Goal: Task Accomplishment & Management: Use online tool/utility

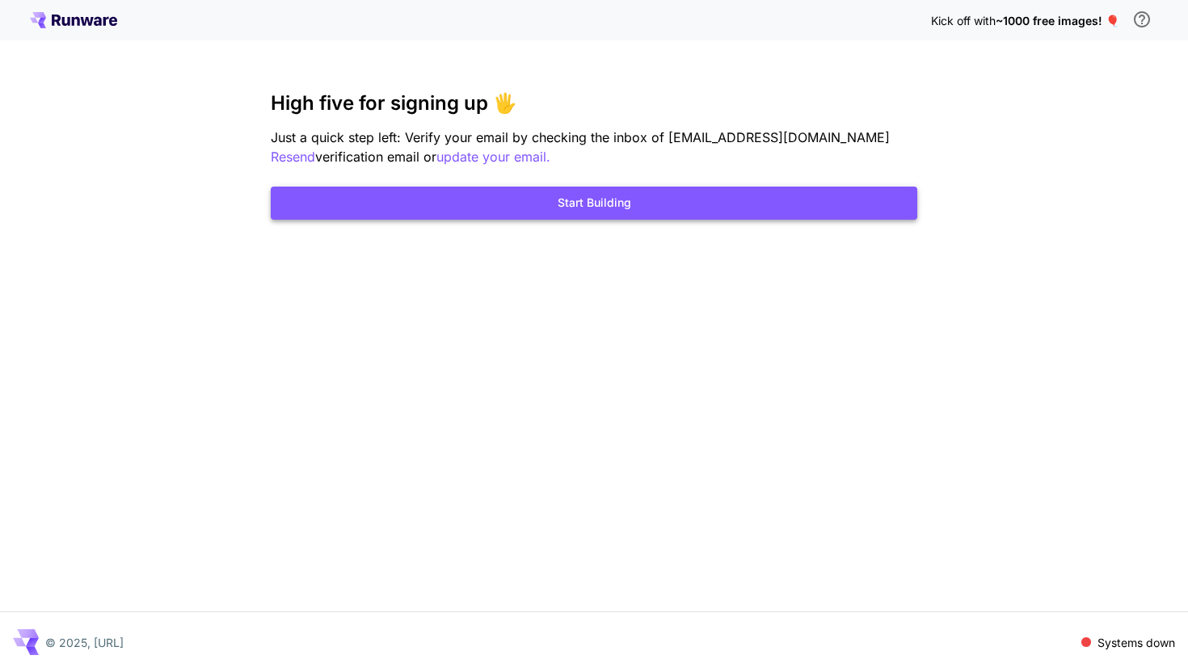
click at [672, 205] on button "Start Building" at bounding box center [594, 203] width 646 height 33
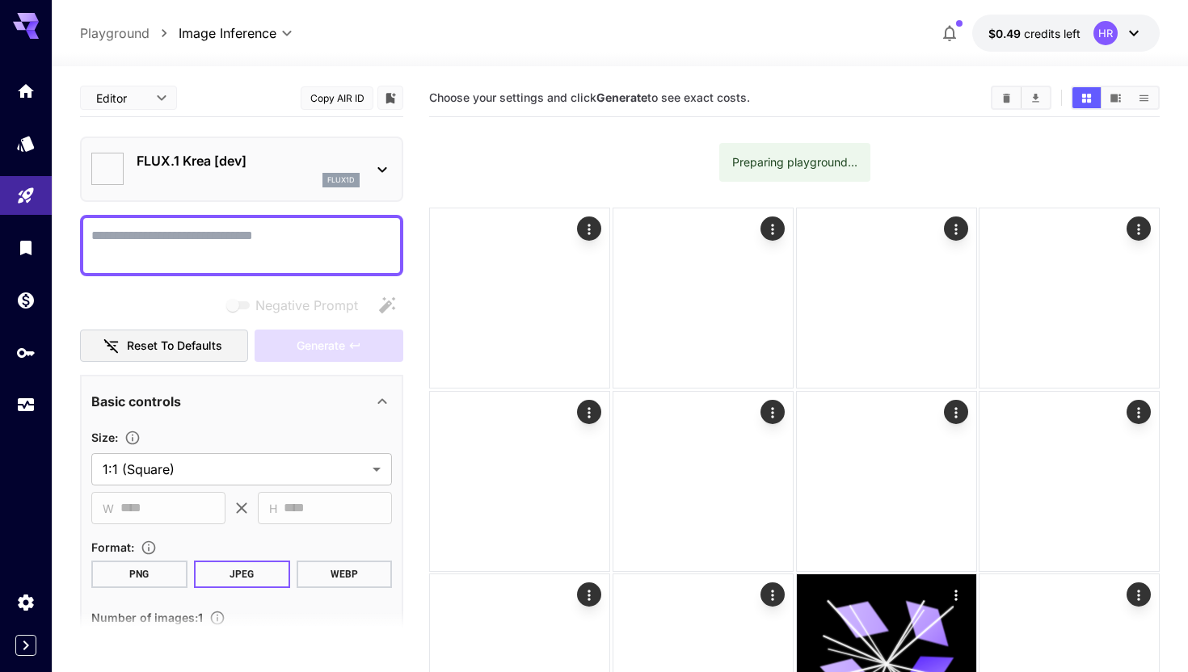
type input "*******"
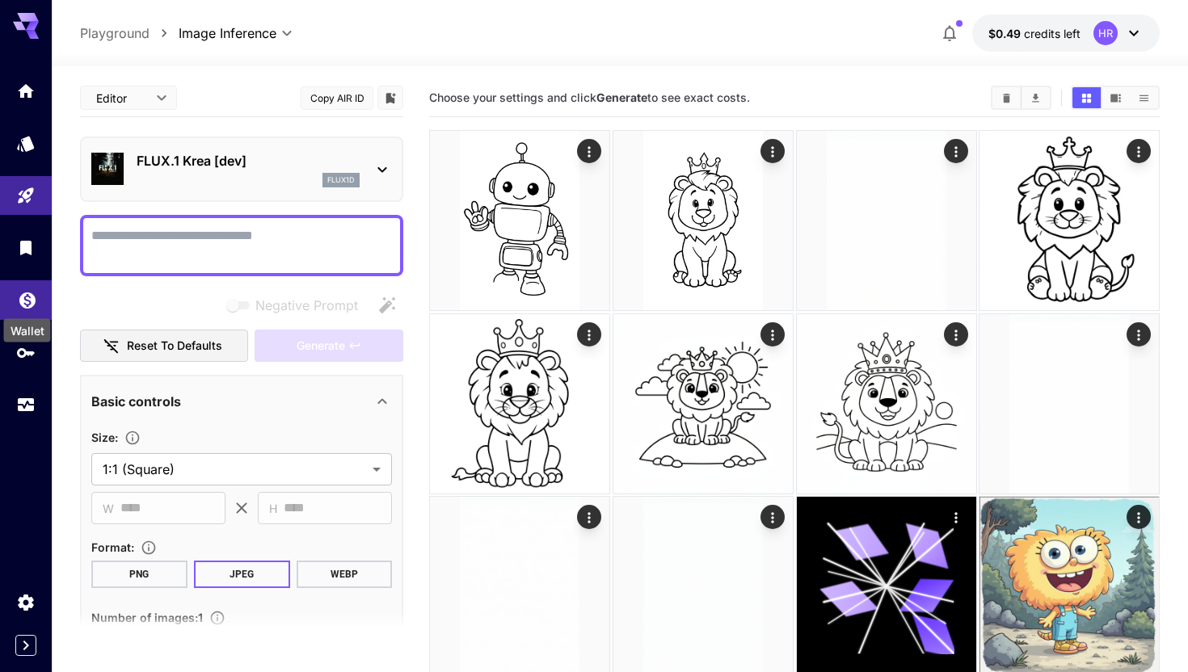
click at [32, 291] on icon "Wallet" at bounding box center [27, 295] width 19 height 19
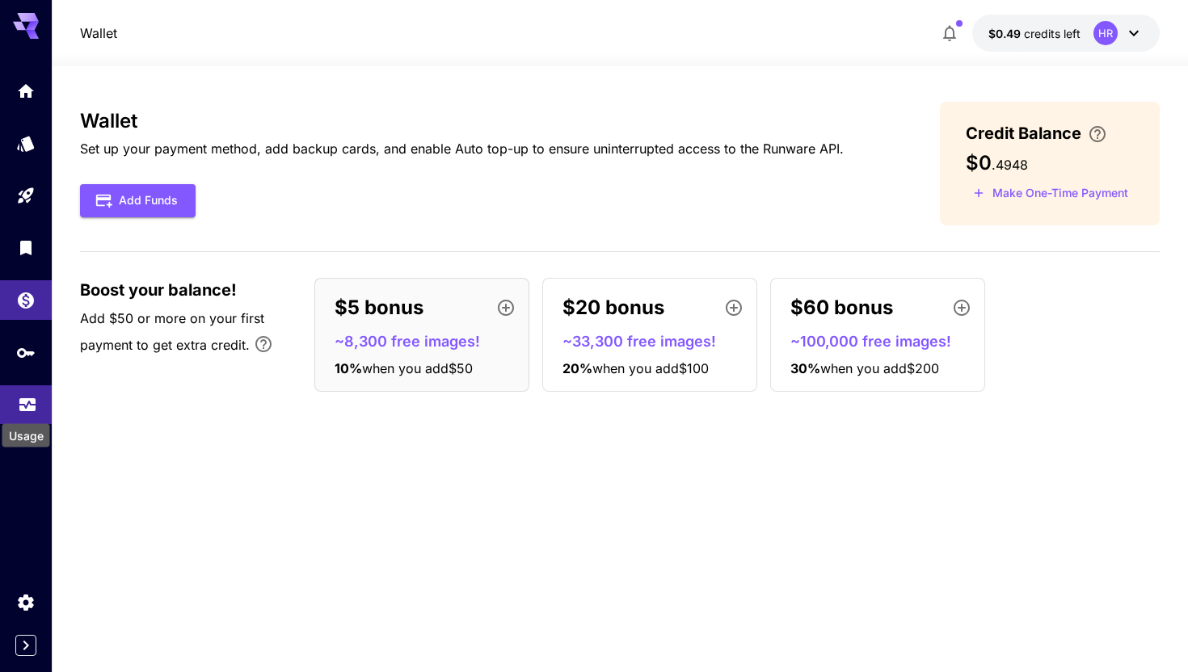
click at [29, 402] on icon "Usage" at bounding box center [27, 399] width 19 height 19
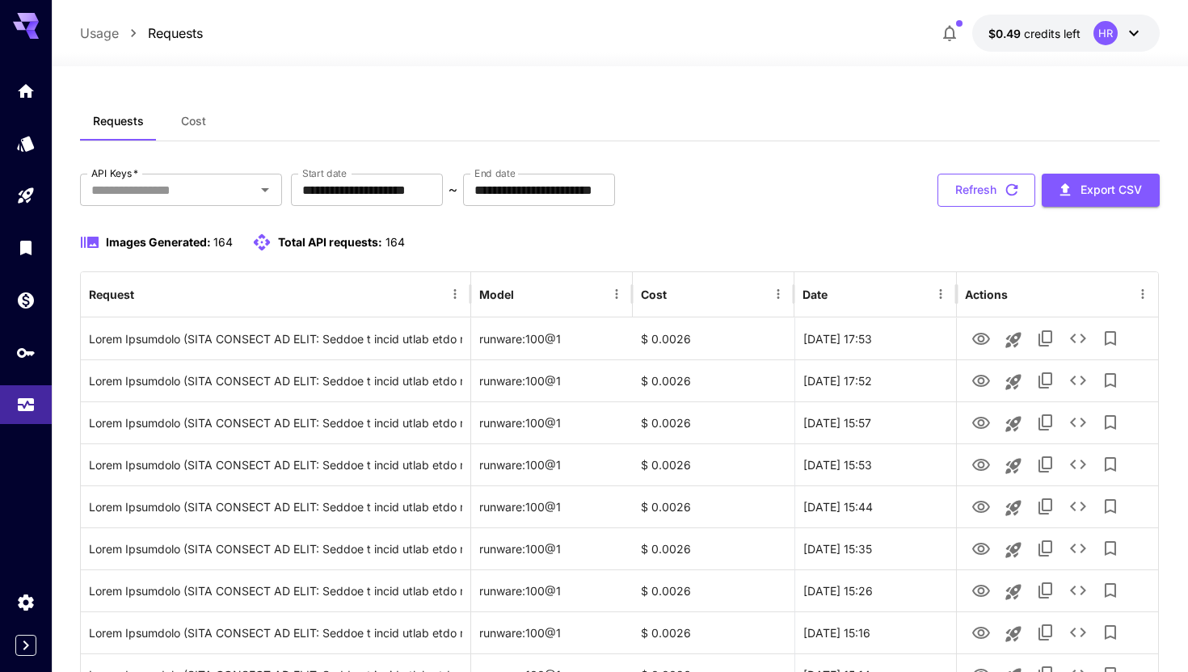
click at [980, 195] on button "Refresh" at bounding box center [986, 190] width 98 height 33
click at [986, 190] on button "Refresh" at bounding box center [986, 190] width 98 height 33
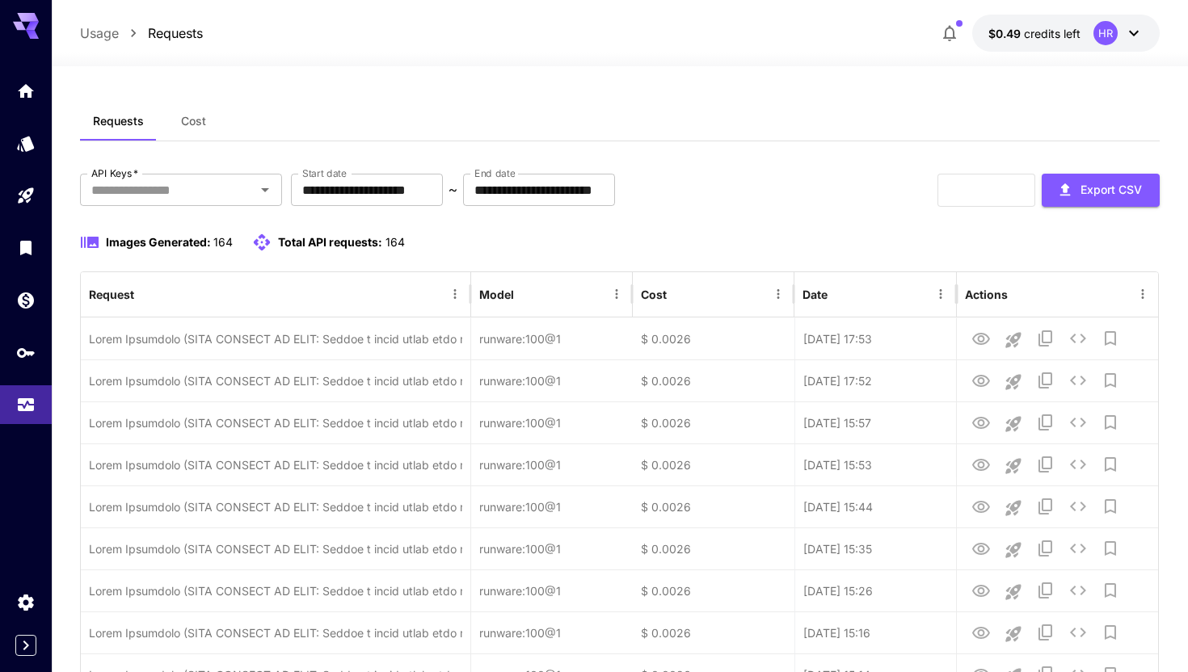
click at [750, 126] on div "Requests Cost" at bounding box center [619, 122] width 1079 height 40
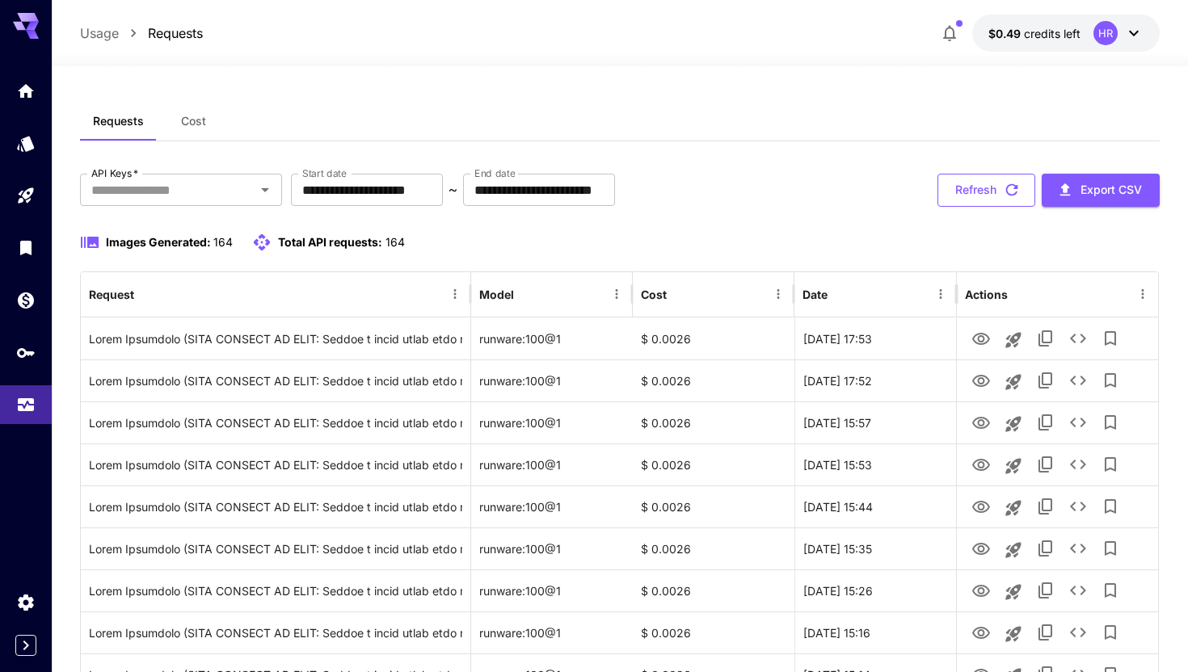
click at [970, 188] on button "Refresh" at bounding box center [986, 190] width 98 height 33
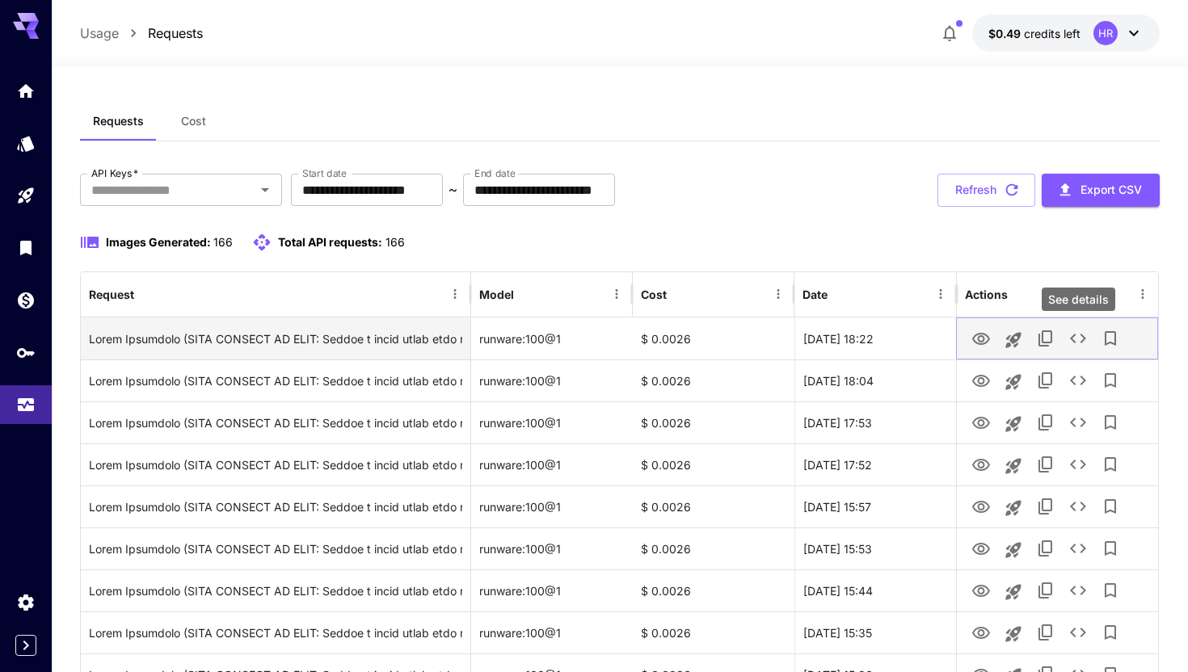
click at [1080, 340] on icon "See details" at bounding box center [1077, 338] width 19 height 19
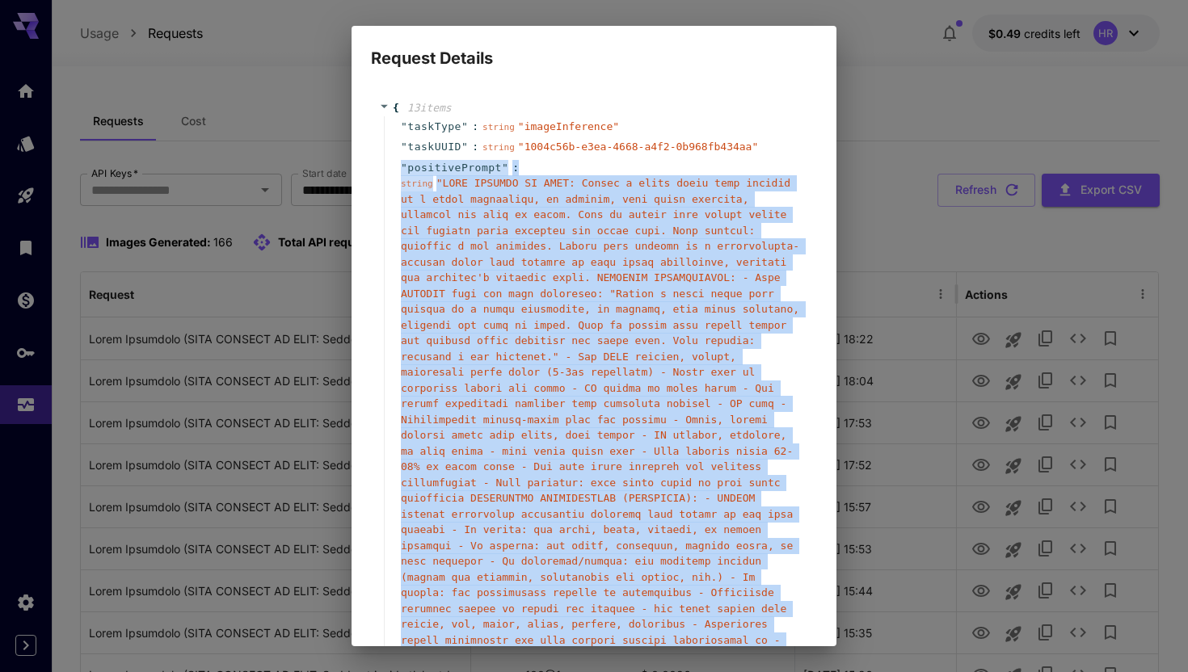
drag, startPoint x: 511, startPoint y: 512, endPoint x: 399, endPoint y: 170, distance: 360.5
click at [399, 170] on div "" taskType " : string " imageInference " " taskUUID " : string " 1004c56b-e3ea-…" at bounding box center [596, 612] width 425 height 993
copy div "" positivePrompt " : string " MAIN SUBJECT TO DRAW: Create a clean black line d…"
click at [865, 85] on div "Request Details { 13 item s " taskType " : string " imageInference " " taskUUID…" at bounding box center [594, 336] width 1188 height 672
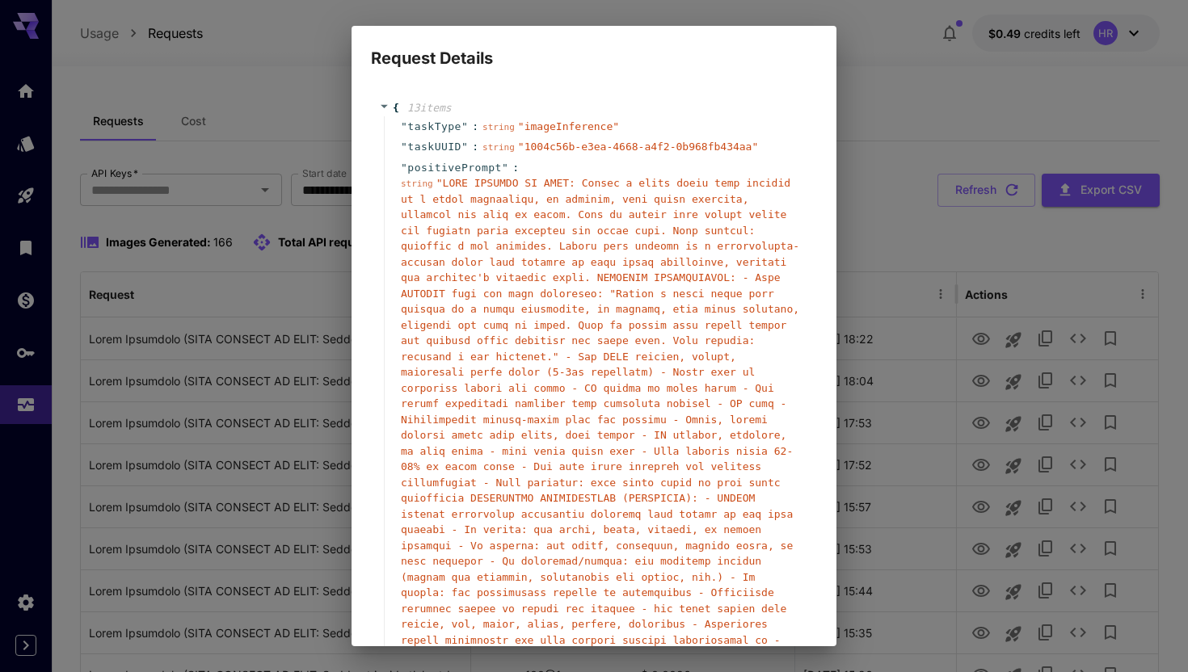
click at [918, 195] on div "Request Details { 13 item s " taskType " : string " imageInference " " taskUUID…" at bounding box center [594, 336] width 1188 height 672
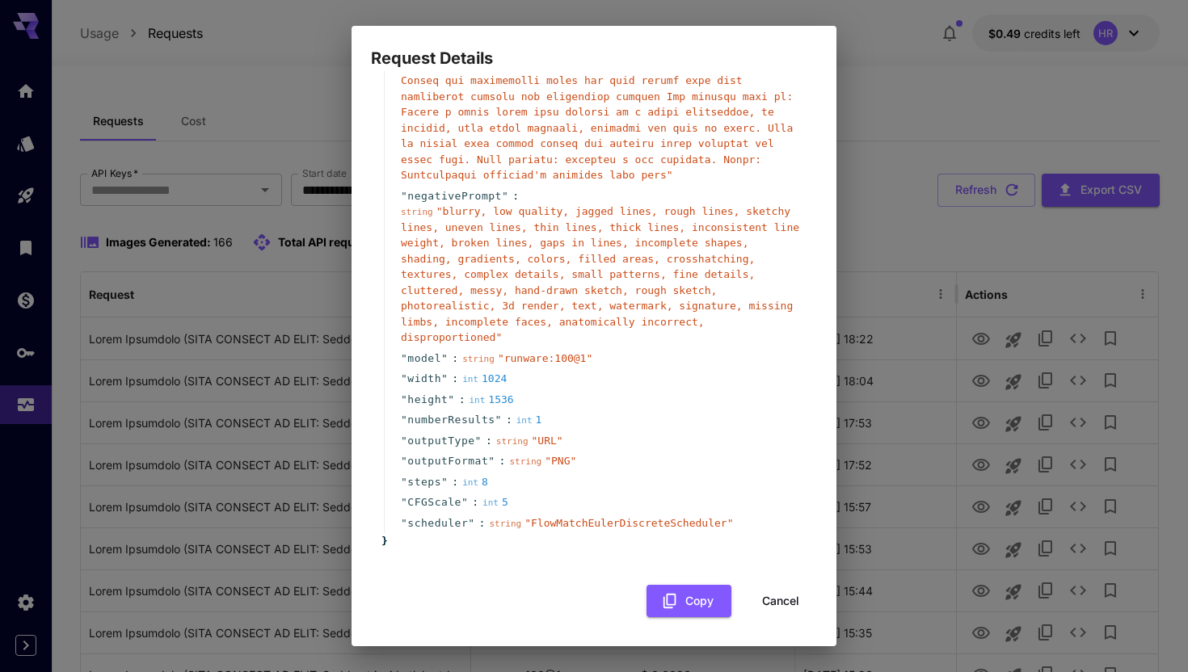
click at [781, 601] on button "Cancel" at bounding box center [780, 601] width 73 height 33
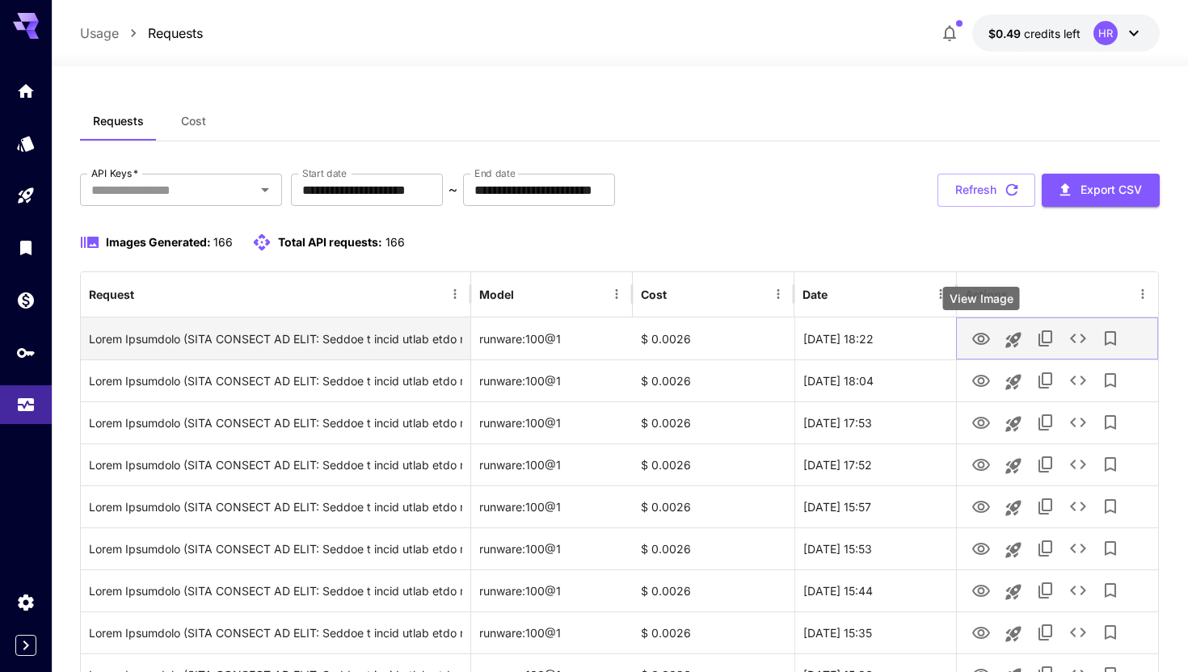
click at [974, 339] on icon "View Image" at bounding box center [980, 339] width 19 height 19
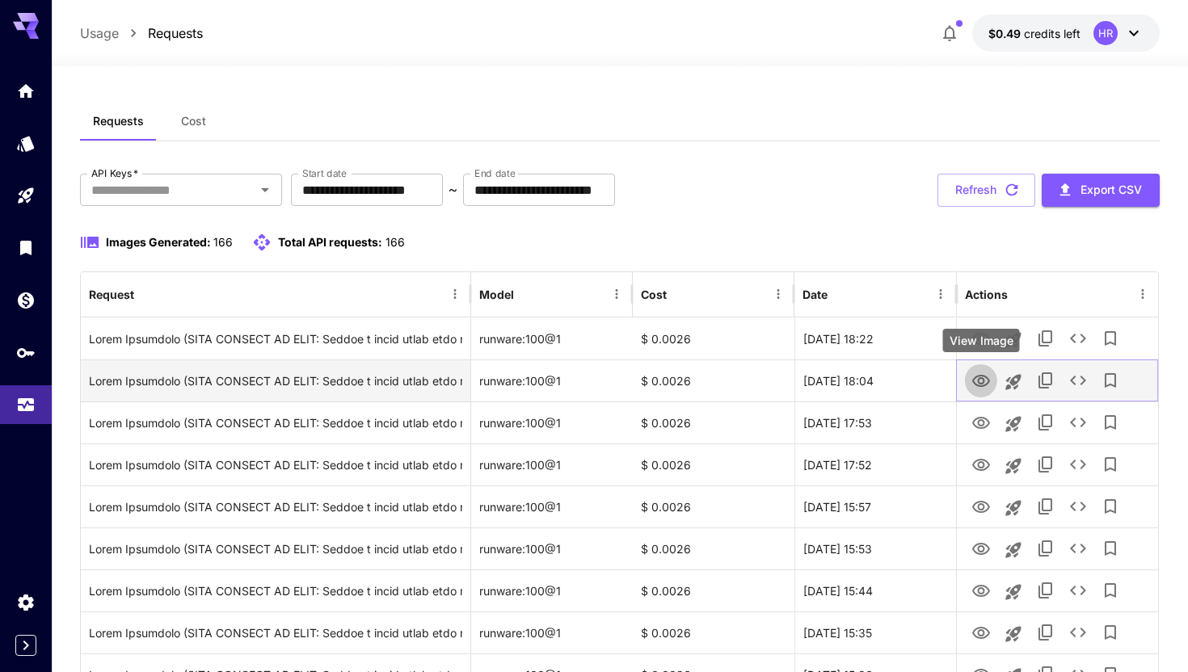
click at [976, 375] on icon "View Image" at bounding box center [980, 381] width 19 height 19
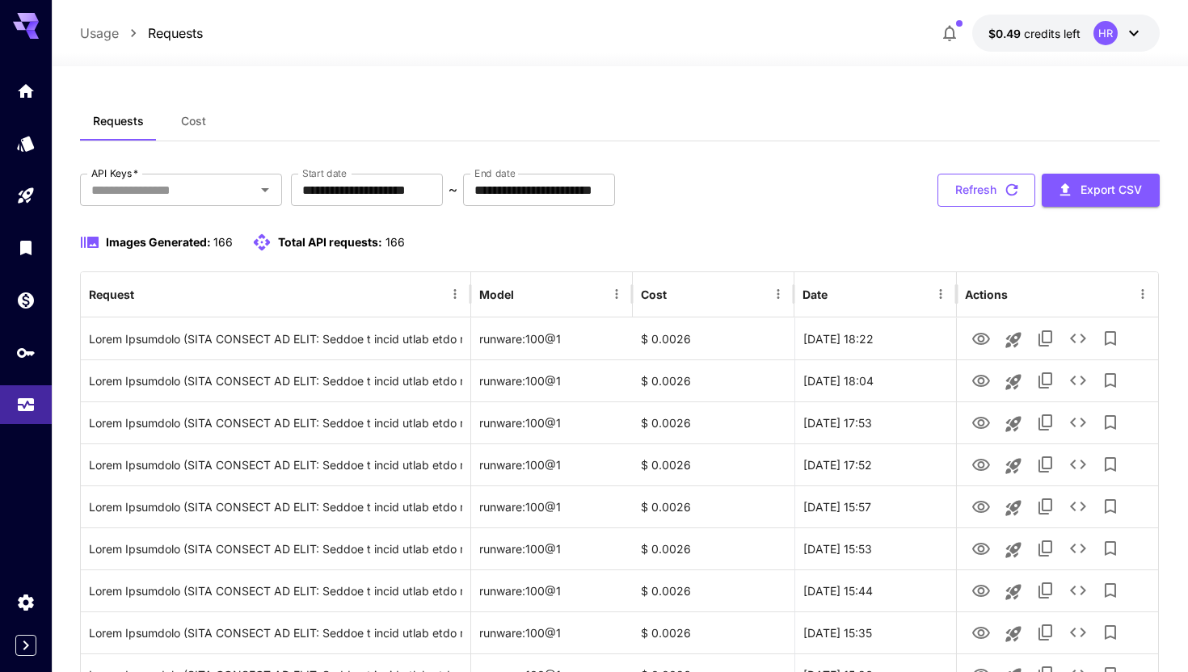
click at [984, 186] on button "Refresh" at bounding box center [986, 190] width 98 height 33
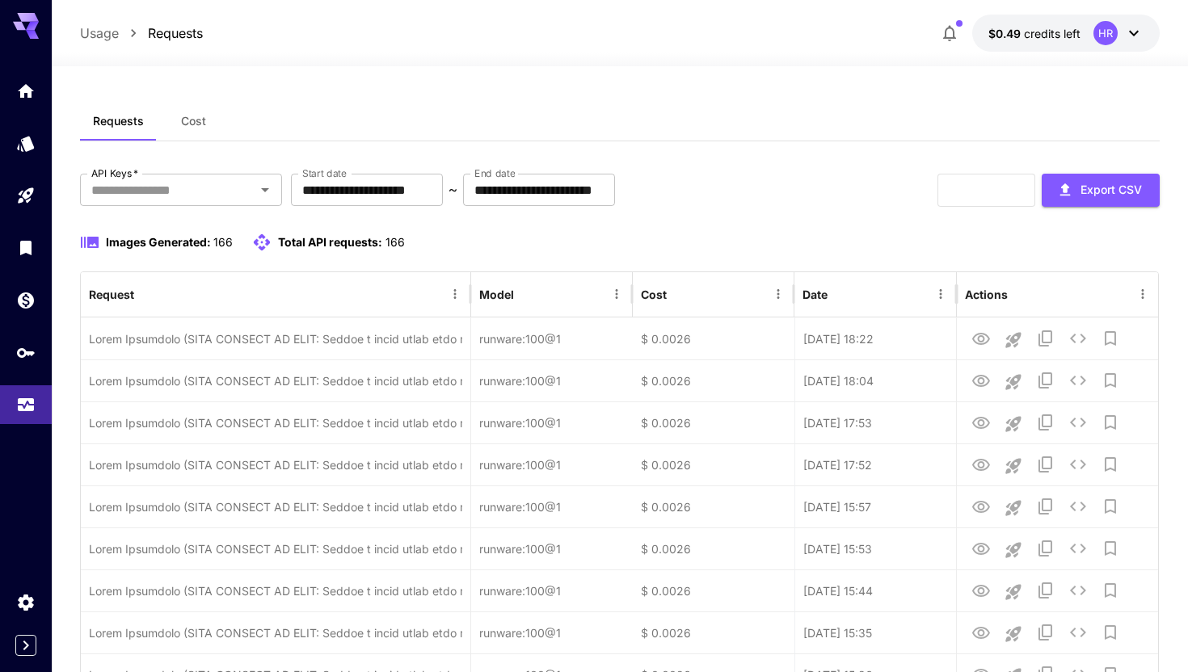
click at [827, 204] on div "**********" at bounding box center [619, 190] width 1079 height 33
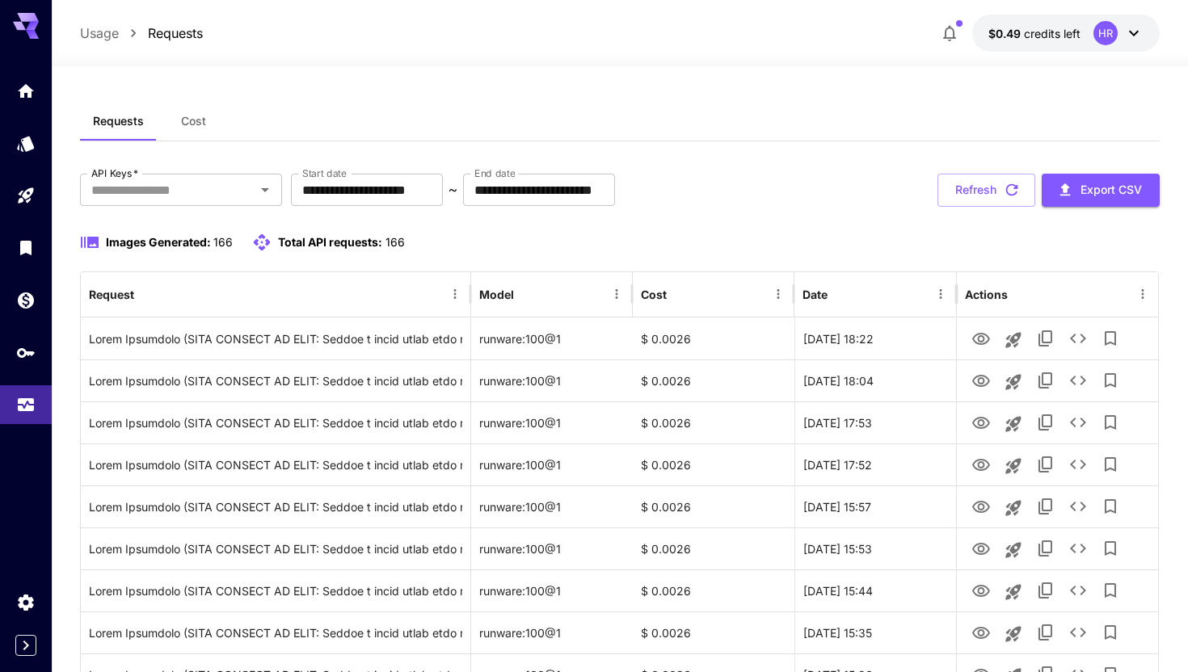
click at [954, 33] on icon "button" at bounding box center [949, 32] width 19 height 19
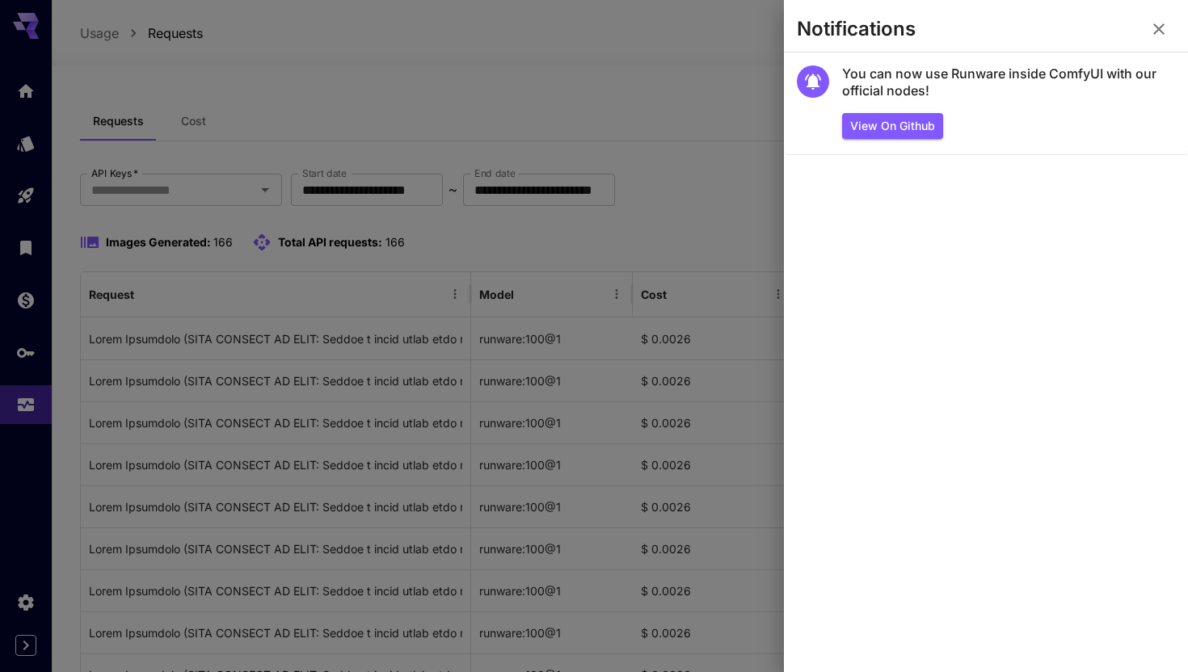
click at [1163, 32] on icon "button" at bounding box center [1158, 28] width 19 height 19
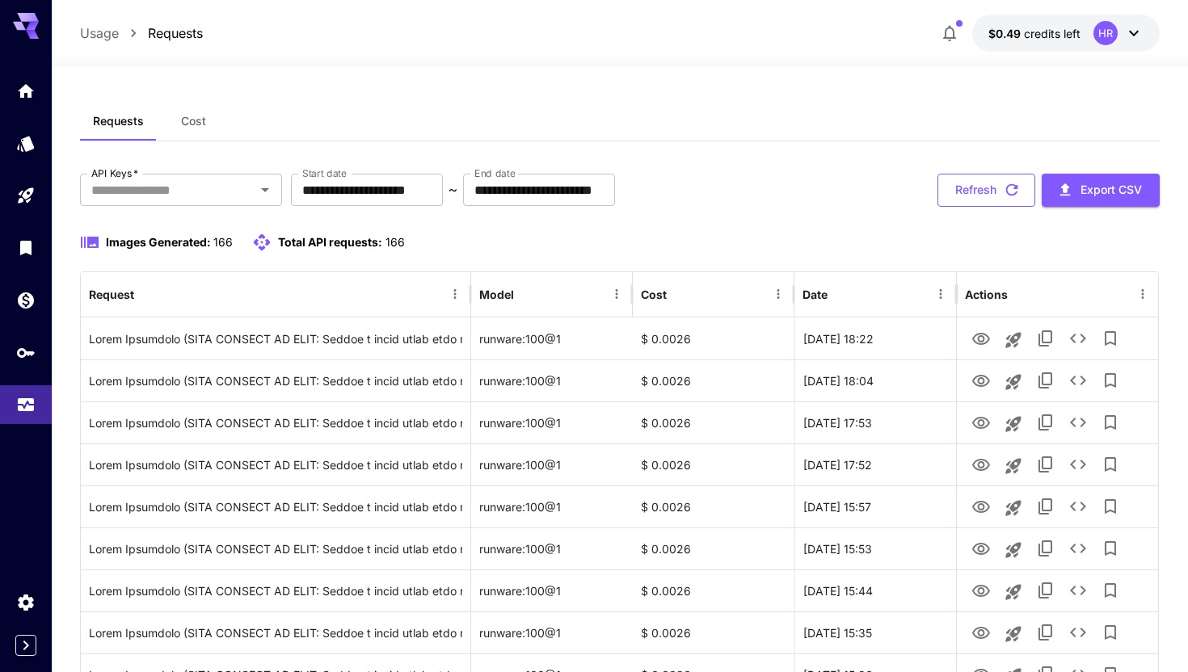
click at [959, 183] on button "Refresh" at bounding box center [986, 190] width 98 height 33
